Goal: Navigation & Orientation: Find specific page/section

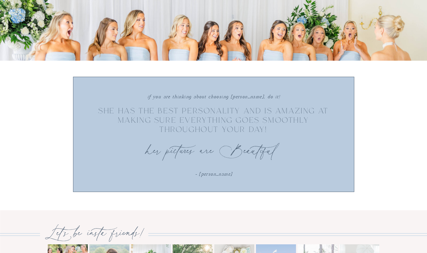
scroll to position [2263, 0]
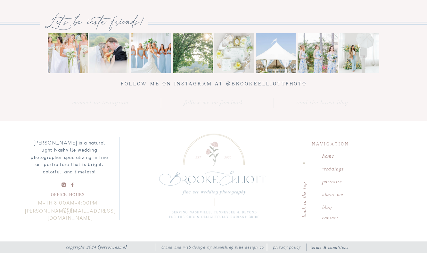
click at [61, 183] on icon at bounding box center [64, 184] width 6 height 7
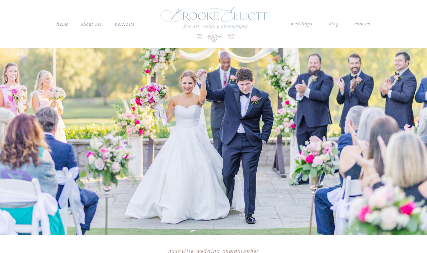
click at [61, 27] on nav "Home" at bounding box center [62, 24] width 13 height 8
